Goal: Task Accomplishment & Management: Manage account settings

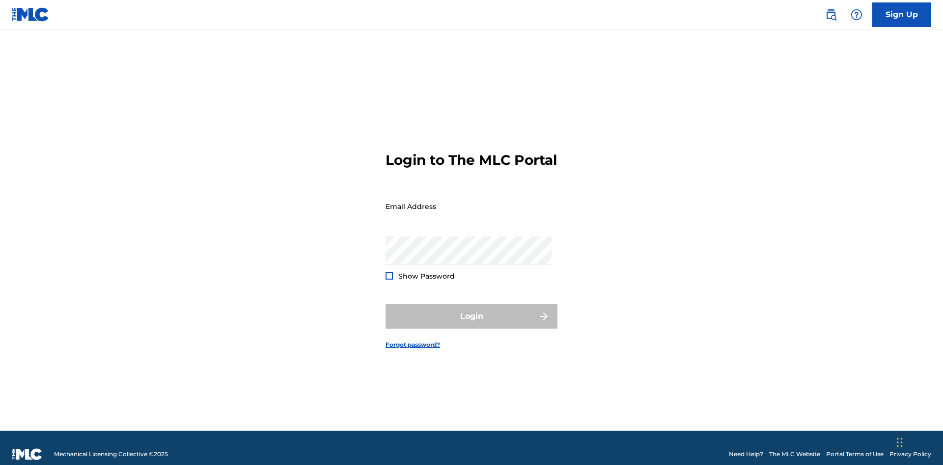
scroll to position [13, 0]
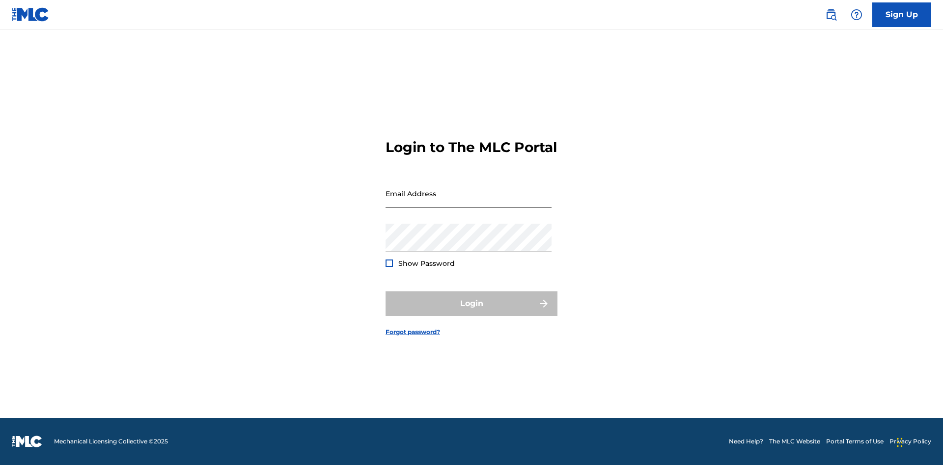
click at [468, 202] on input "Email Address" at bounding box center [468, 194] width 166 height 28
type input "[EMAIL_ADDRESS][DOMAIN_NAME]"
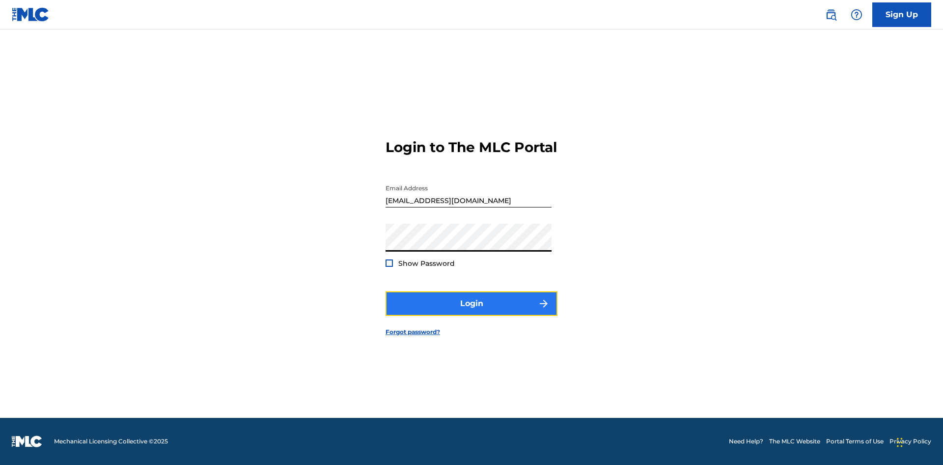
click at [471, 312] on button "Login" at bounding box center [471, 304] width 172 height 25
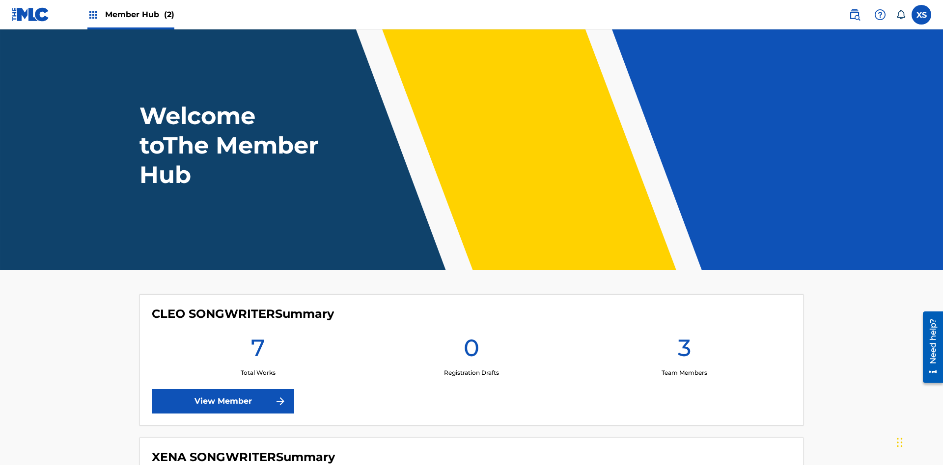
click at [139, 14] on span "Member Hub (2)" at bounding box center [139, 14] width 69 height 11
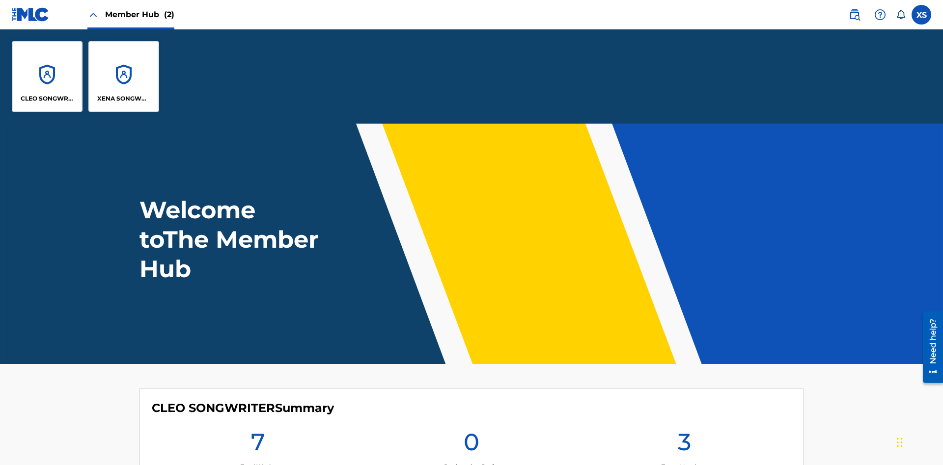
scroll to position [35, 0]
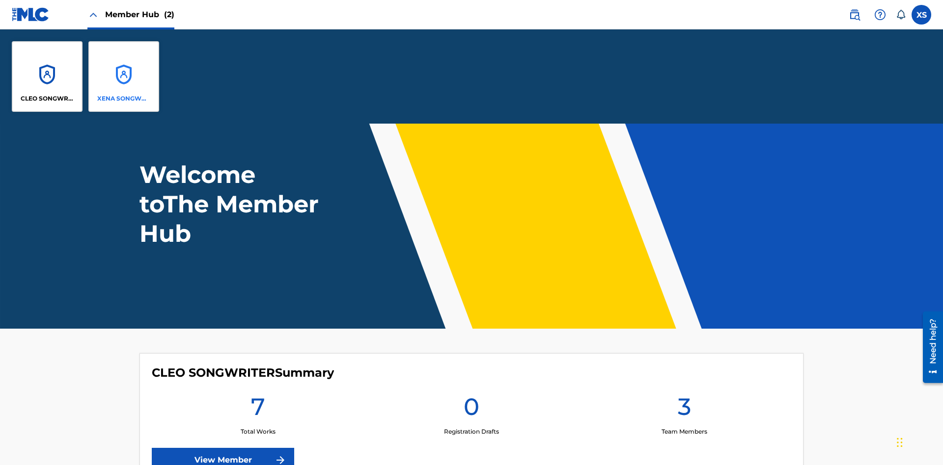
click at [124, 99] on p "XENA SONGWRITER" at bounding box center [124, 98] width 54 height 9
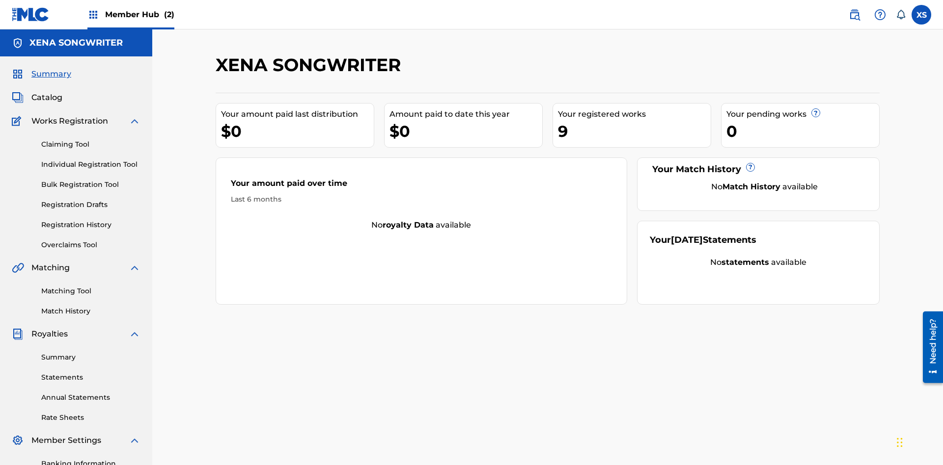
scroll to position [33, 0]
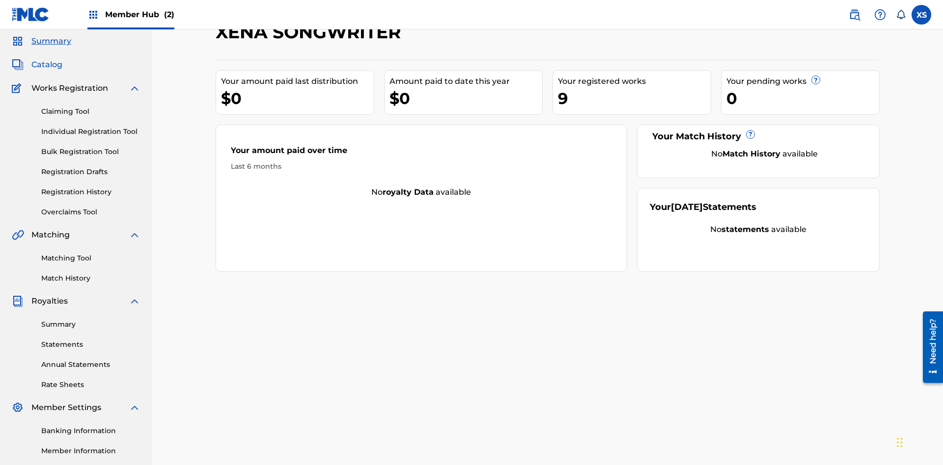
click at [47, 65] on span "Catalog" at bounding box center [46, 65] width 31 height 12
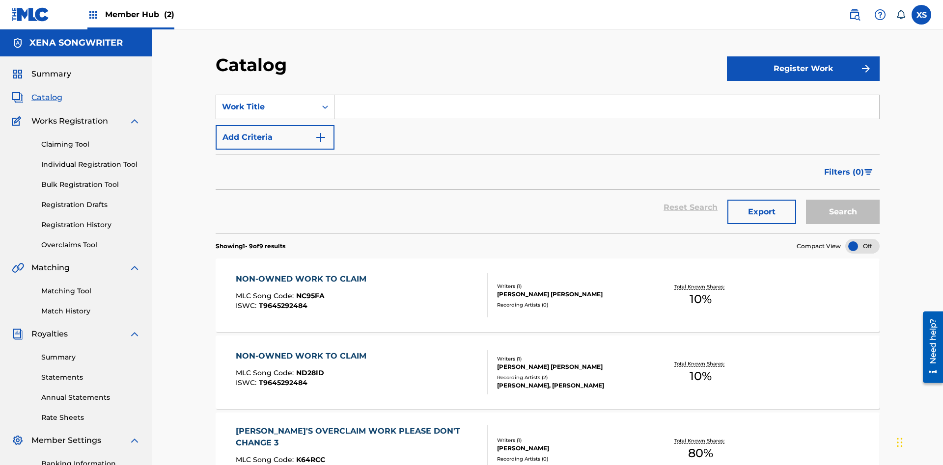
scroll to position [200, 0]
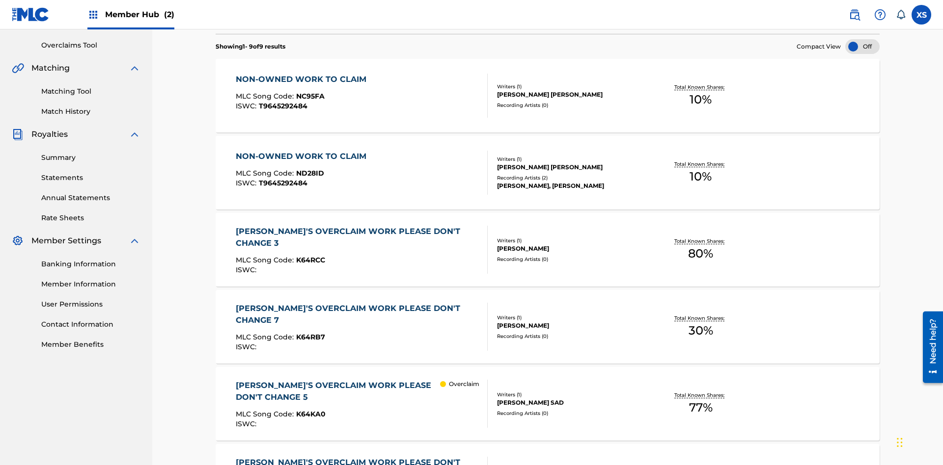
click at [547, 96] on div "TOM ZACHARY SEBASTIAN POHJOLA" at bounding box center [571, 94] width 148 height 9
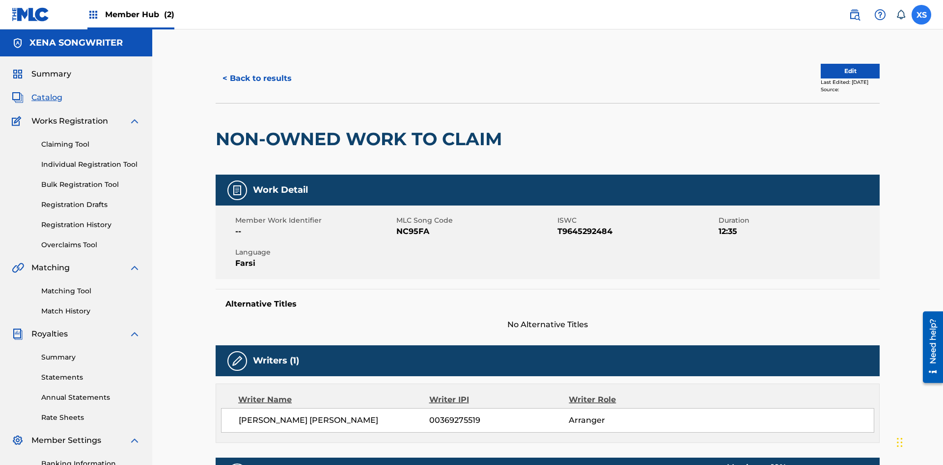
click at [921, 14] on label at bounding box center [921, 15] width 20 height 20
click at [921, 15] on input "XS Xena Songwriter xenasongwriter@gmail.com Notification Preferences Profile Lo…" at bounding box center [921, 15] width 0 height 0
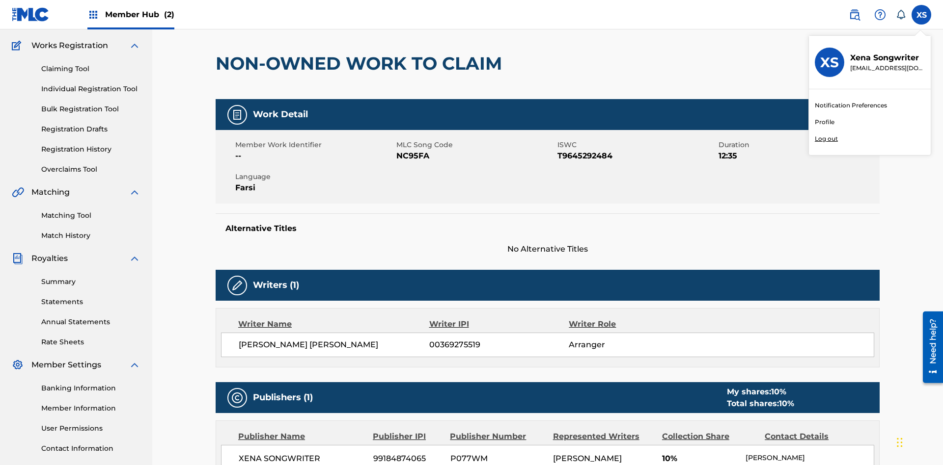
click at [826, 139] on p "Log out" at bounding box center [826, 139] width 23 height 9
click at [921, 15] on input "XS Xena Songwriter xenasongwriter@gmail.com Notification Preferences Profile Lo…" at bounding box center [921, 15] width 0 height 0
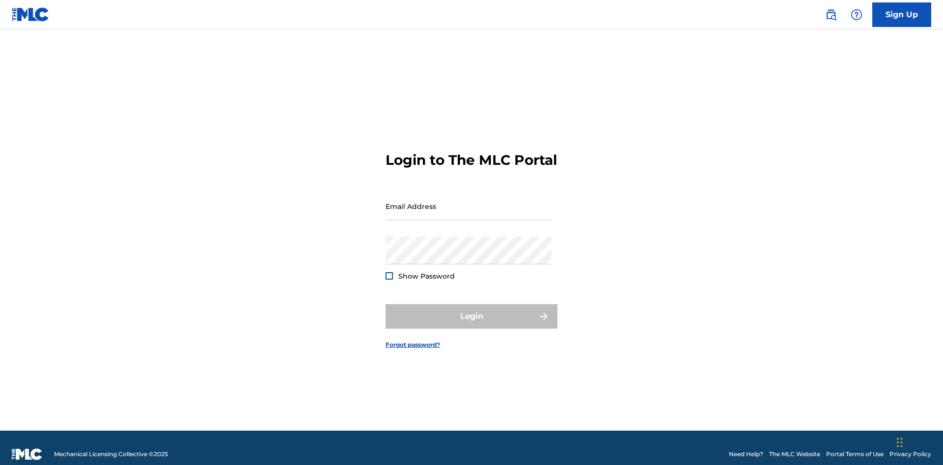
scroll to position [13, 0]
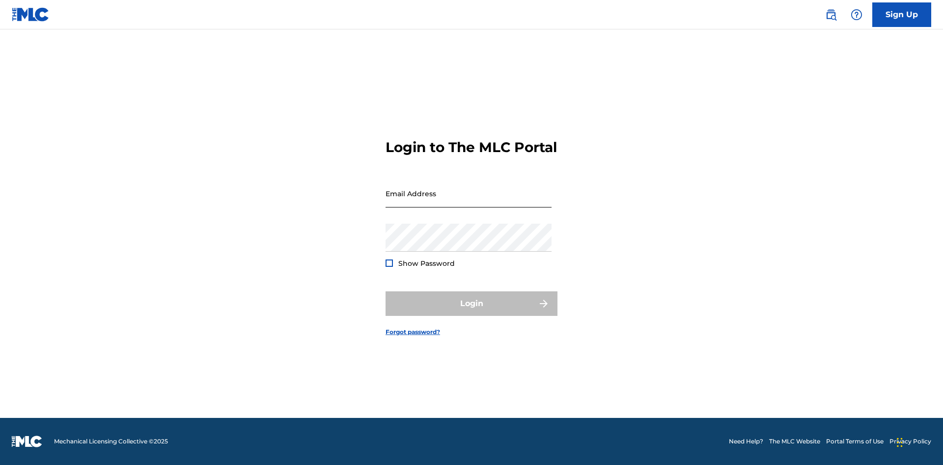
click at [468, 202] on input "Email Address" at bounding box center [468, 194] width 166 height 28
type input "CleoSongwriter@gmail.com"
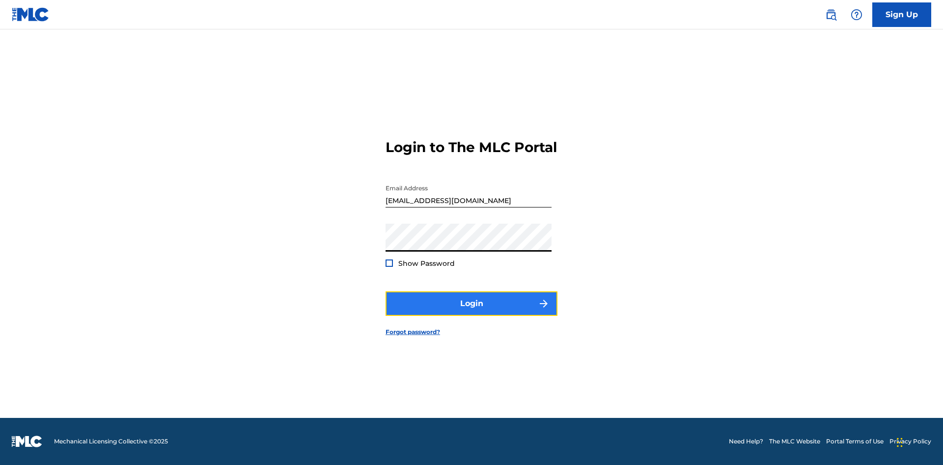
click at [471, 312] on button "Login" at bounding box center [471, 304] width 172 height 25
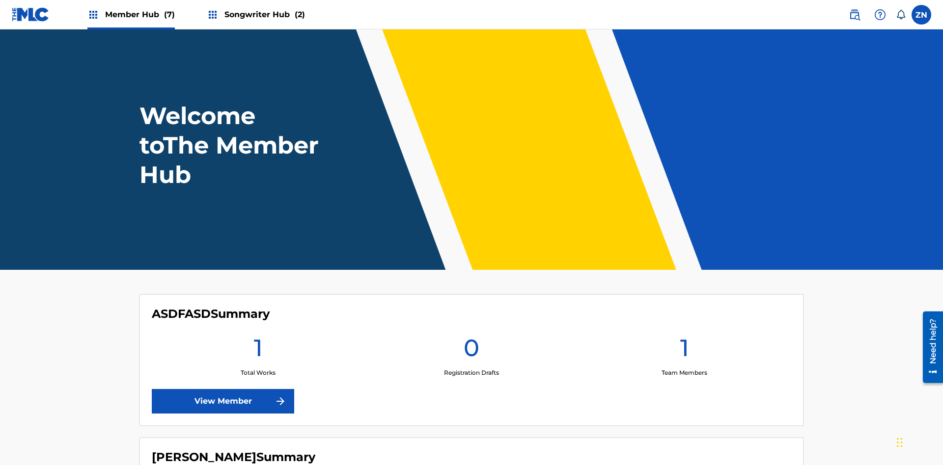
scroll to position [42, 0]
click at [921, 14] on label at bounding box center [921, 15] width 20 height 20
click at [921, 15] on input "ZN Z89Lrv5Qgb NTmEAeOiHt cleosongwriter@gmail.com Notification Preferences Prof…" at bounding box center [921, 15] width 0 height 0
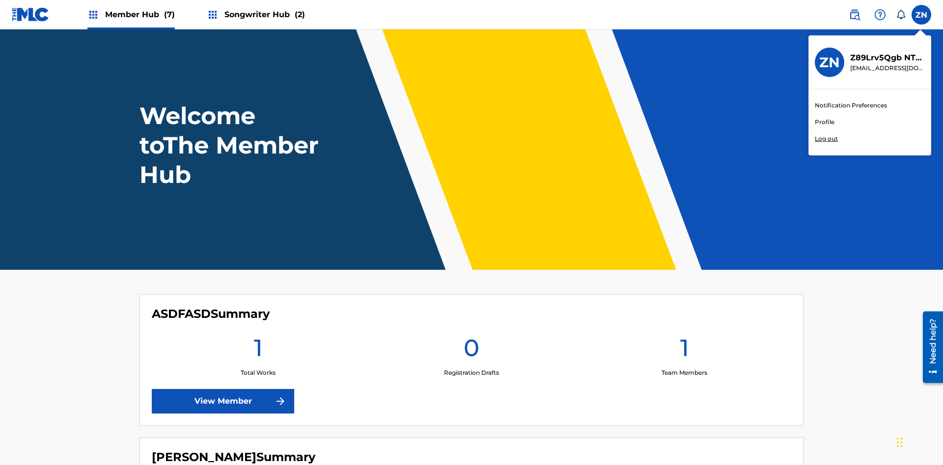
scroll to position [76, 0]
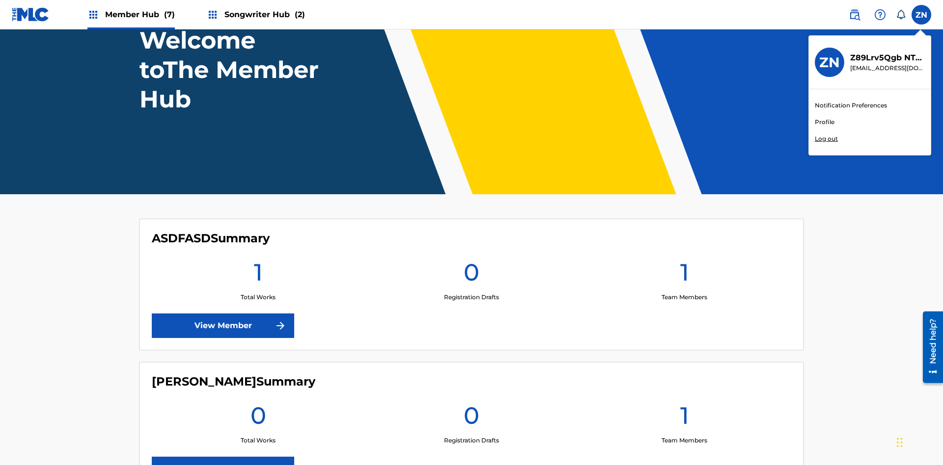
click at [826, 139] on p "Log out" at bounding box center [826, 139] width 23 height 9
click at [921, 15] on input "ZN Z89Lrv5Qgb NTmEAeOiHt cleosongwriter@gmail.com Notification Preferences Prof…" at bounding box center [921, 15] width 0 height 0
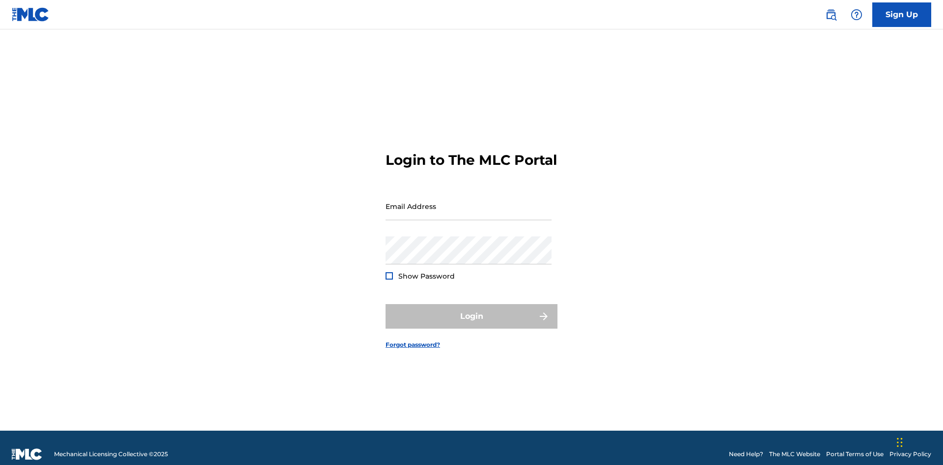
scroll to position [13, 0]
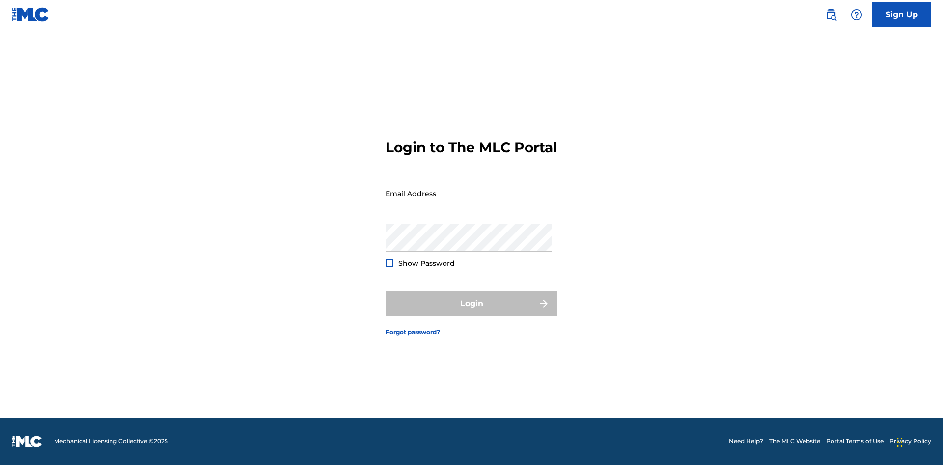
click at [468, 202] on input "Email Address" at bounding box center [468, 194] width 166 height 28
type input "Dutchess.McTesterson@gmail.com"
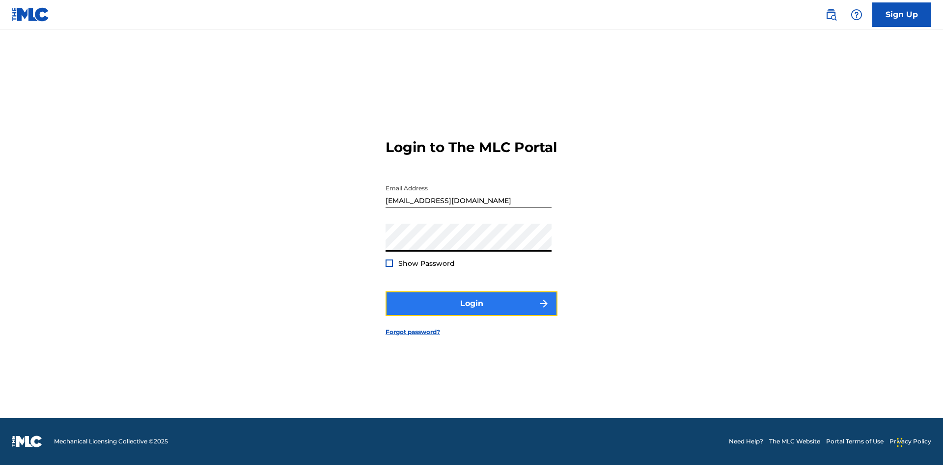
click at [471, 312] on button "Login" at bounding box center [471, 304] width 172 height 25
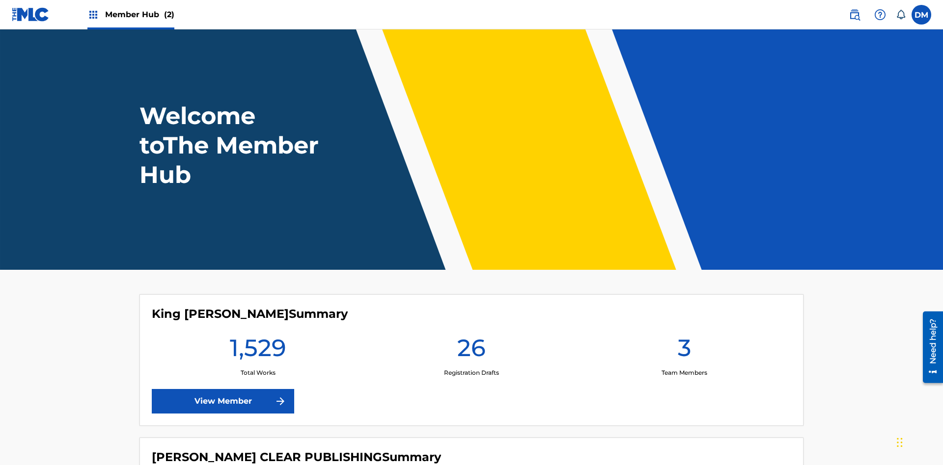
scroll to position [42, 0]
